Goal: Task Accomplishment & Management: Manage account settings

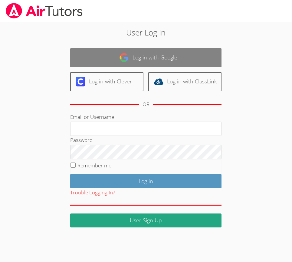
click at [110, 63] on link "Log in with Google" at bounding box center [146, 57] width 152 height 19
